Goal: Check status: Check status

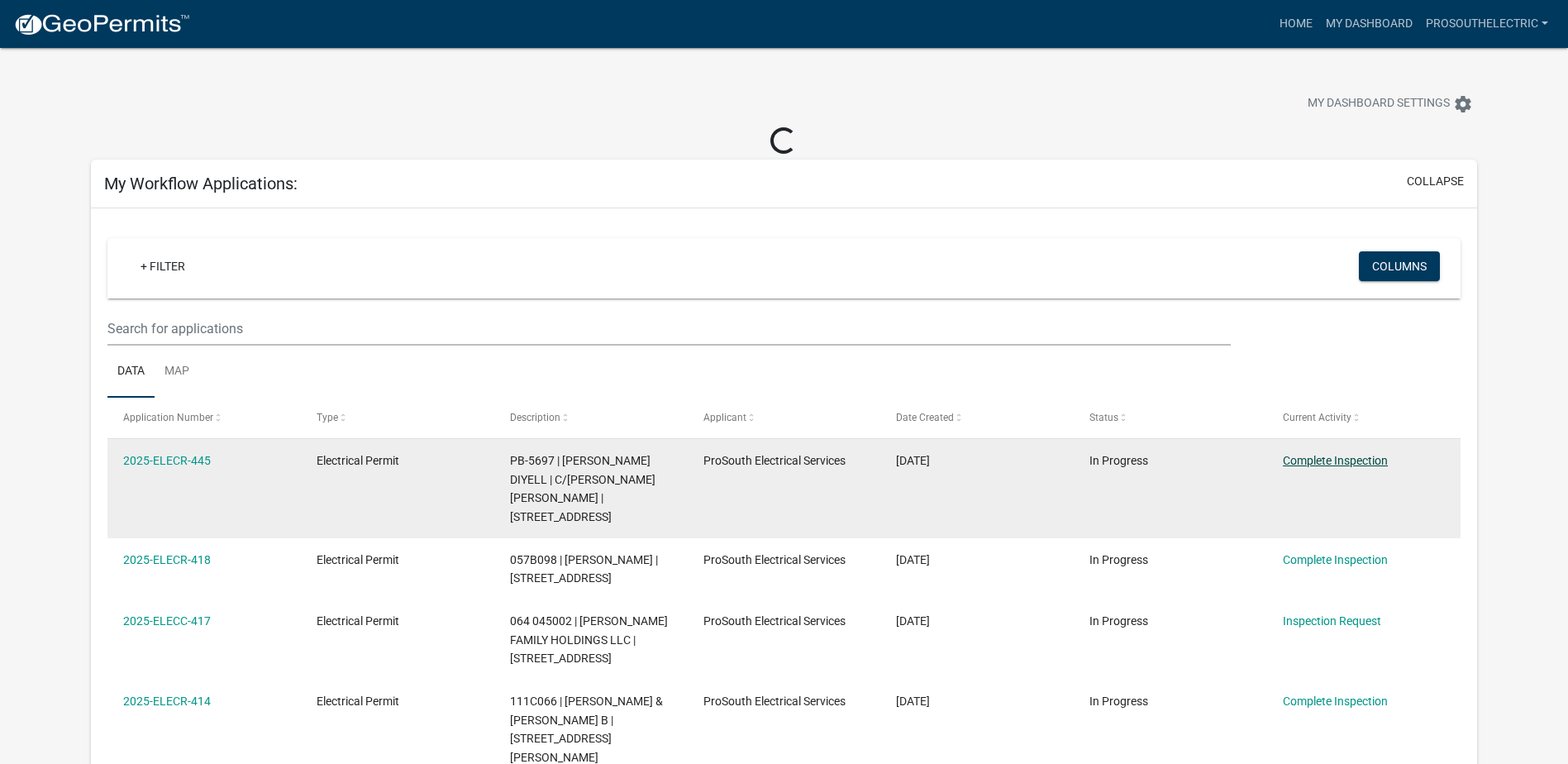
click at [1320, 464] on link "Complete Inspection" at bounding box center [1335, 460] width 105 height 13
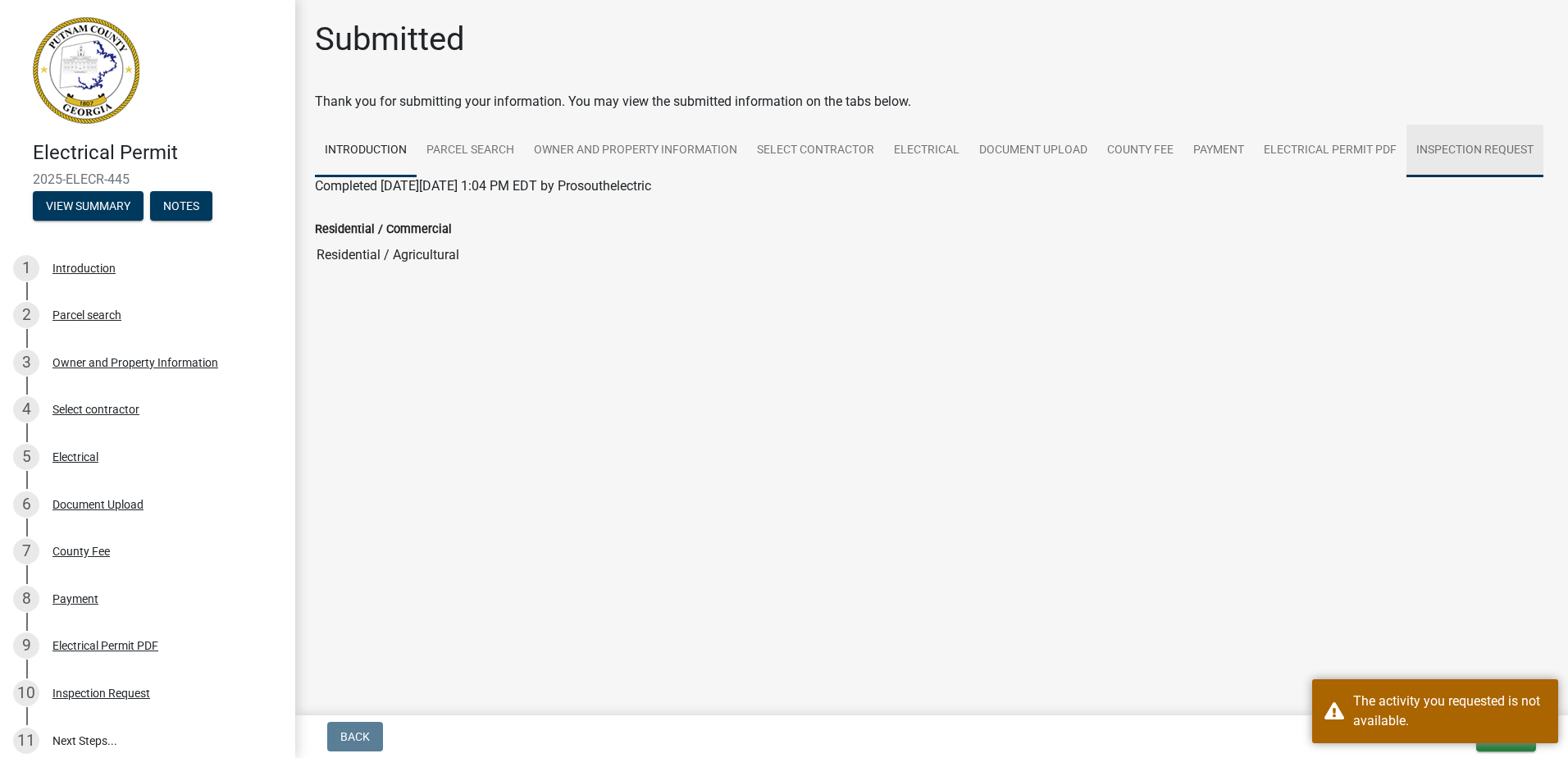
click at [1424, 149] on link "Inspection Request" at bounding box center [1475, 151] width 137 height 52
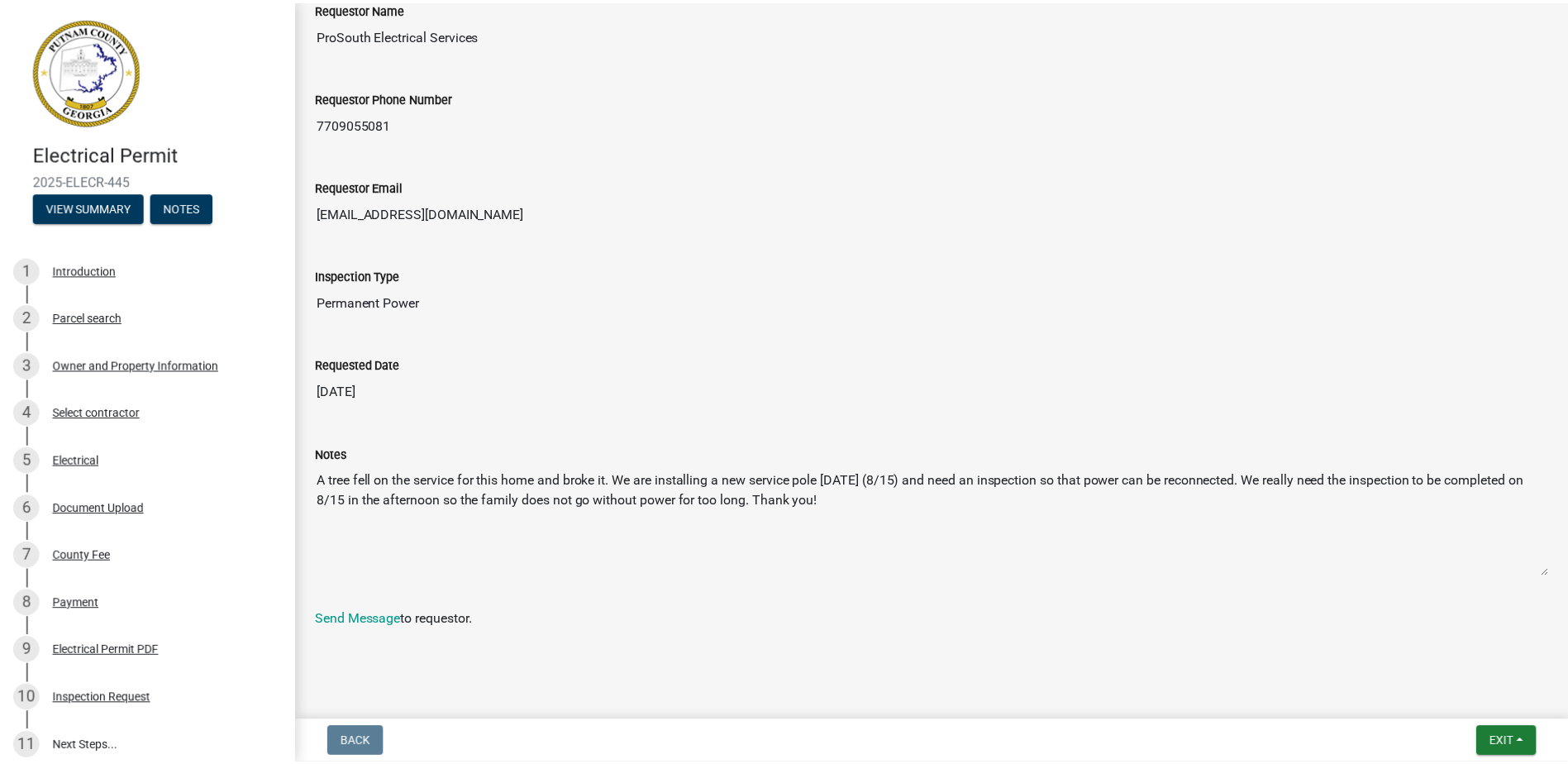
scroll to position [274, 0]
